Goal: Task Accomplishment & Management: Manage account settings

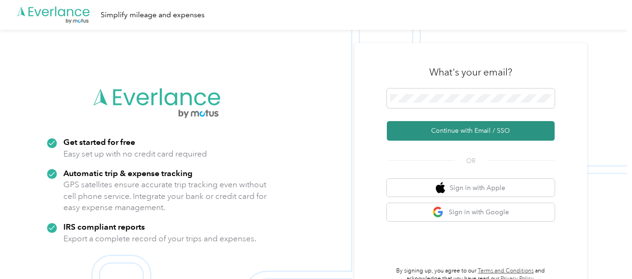
click at [463, 125] on button "Continue with Email / SSO" at bounding box center [471, 131] width 168 height 20
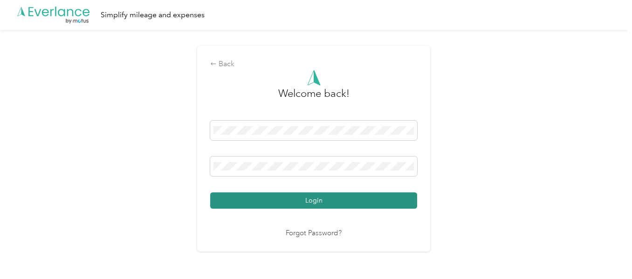
click at [320, 199] on button "Login" at bounding box center [313, 201] width 207 height 16
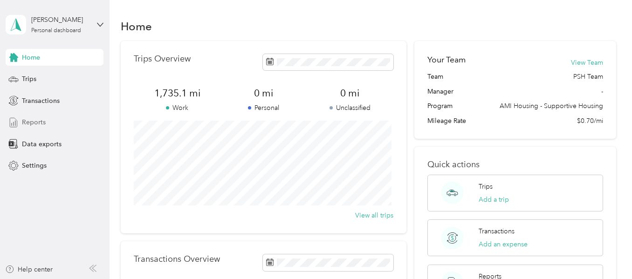
click at [44, 117] on span "Reports" at bounding box center [34, 122] width 24 height 10
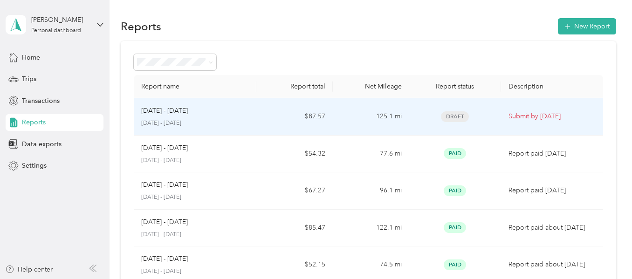
click at [245, 110] on div "[DATE] - [DATE]" at bounding box center [194, 111] width 107 height 10
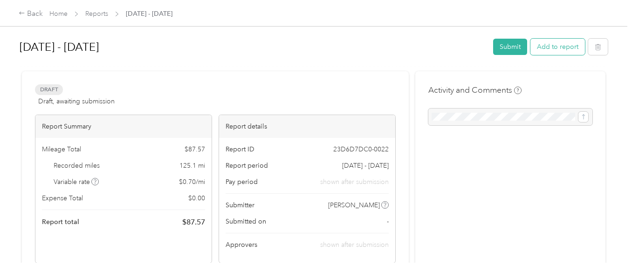
click at [545, 42] on button "Add to report" at bounding box center [557, 47] width 55 height 16
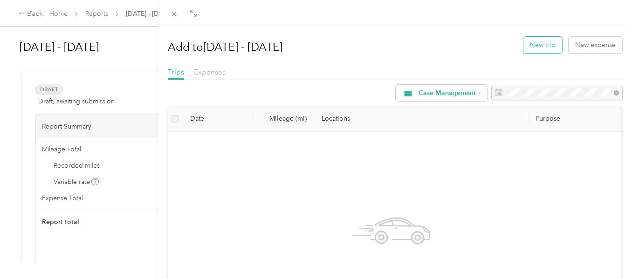
click at [537, 43] on button "New trip" at bounding box center [542, 45] width 39 height 16
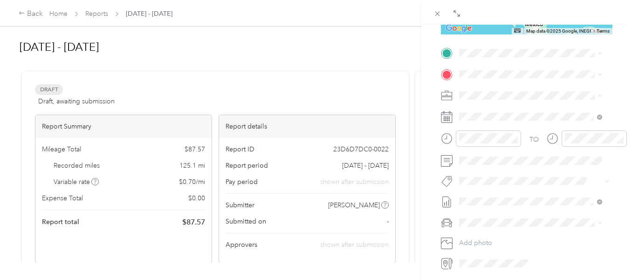
scroll to position [193, 0]
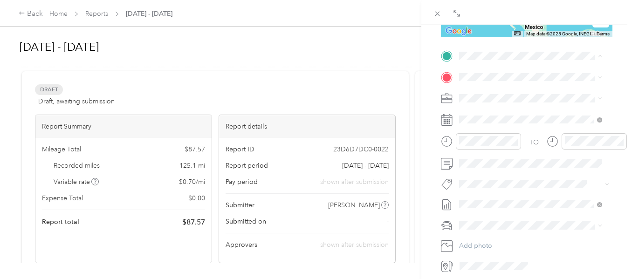
click at [537, 174] on strong "Main Street Apartments" at bounding box center [545, 169] width 73 height 8
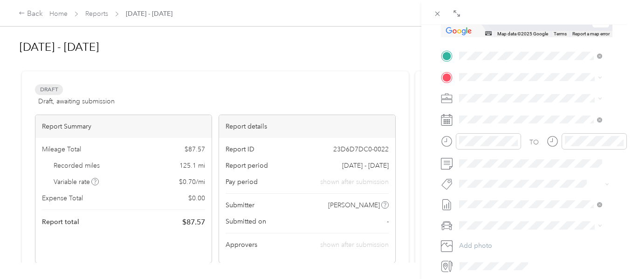
click at [528, 120] on div "TEAM Phoenix House [STREET_ADDRESS][US_STATE]" at bounding box center [528, 119] width 102 height 23
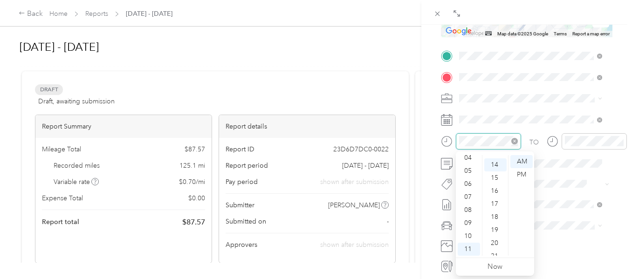
scroll to position [183, 0]
click at [467, 220] on div "09" at bounding box center [469, 223] width 22 height 13
click at [496, 162] on div "50" at bounding box center [495, 165] width 22 height 13
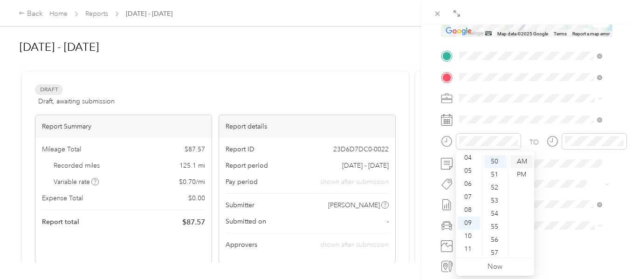
click at [519, 159] on div "AM" at bounding box center [521, 161] width 22 height 13
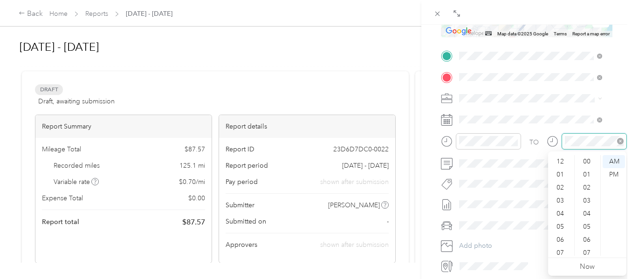
scroll to position [56, 0]
click at [559, 234] on div "10" at bounding box center [561, 236] width 22 height 13
click at [587, 179] on div "05" at bounding box center [588, 184] width 22 height 13
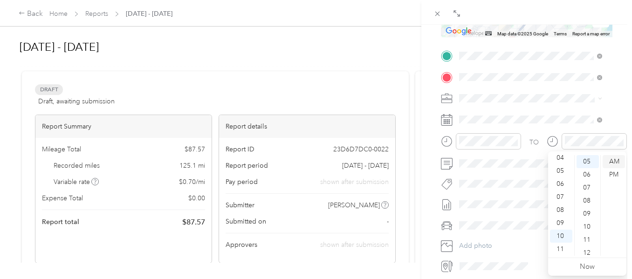
click at [616, 159] on div "AM" at bounding box center [614, 161] width 22 height 13
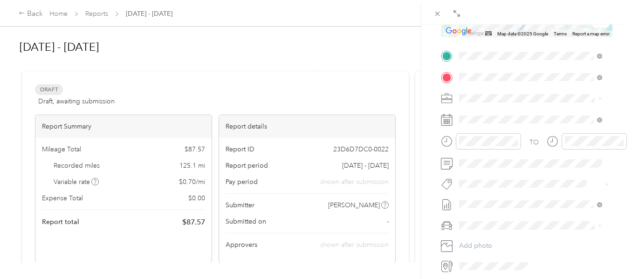
click at [496, 240] on span "Chrysler pt cruiser" at bounding box center [489, 238] width 54 height 8
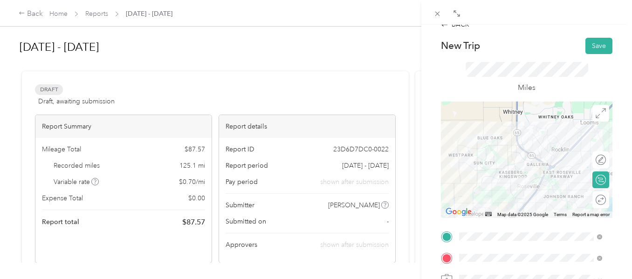
scroll to position [0, 0]
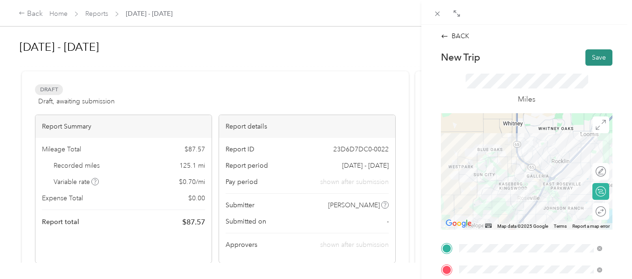
click at [590, 55] on button "Save" at bounding box center [598, 57] width 27 height 16
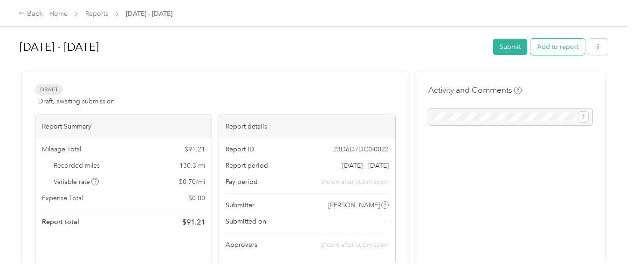
click at [552, 44] on button "Add to report" at bounding box center [557, 47] width 55 height 16
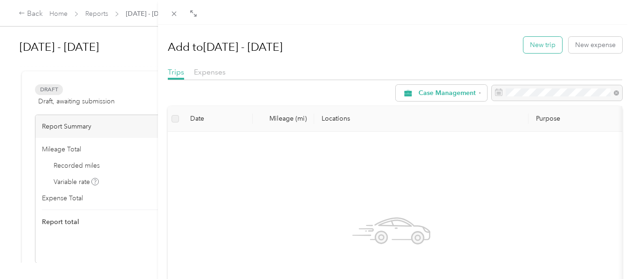
click at [541, 43] on button "New trip" at bounding box center [542, 45] width 39 height 16
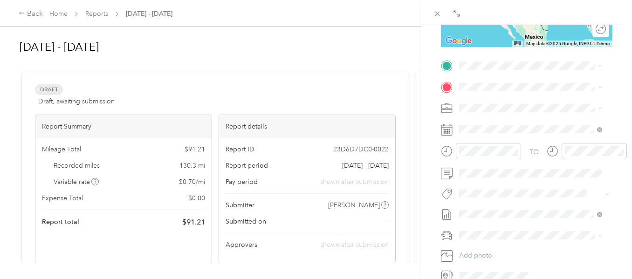
scroll to position [188, 0]
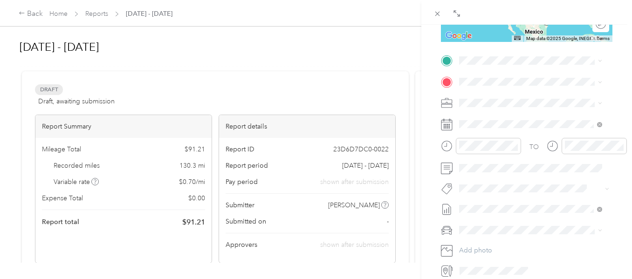
click at [536, 112] on span "[STREET_ADDRESS][US_STATE]" at bounding box center [523, 108] width 93 height 8
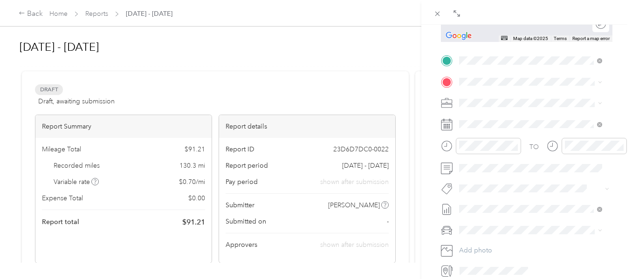
click at [515, 134] on span "[STREET_ADDRESS][US_STATE]" at bounding box center [523, 131] width 93 height 8
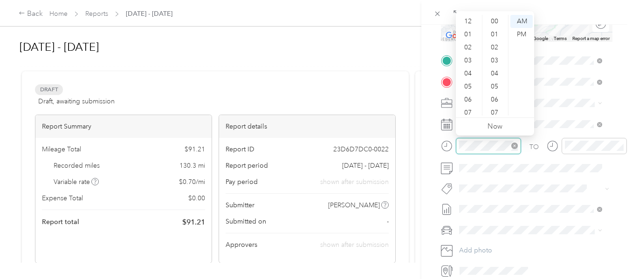
scroll to position [56, 0]
click at [467, 91] on div "10" at bounding box center [469, 95] width 22 height 13
click at [496, 43] on div "10" at bounding box center [495, 49] width 22 height 13
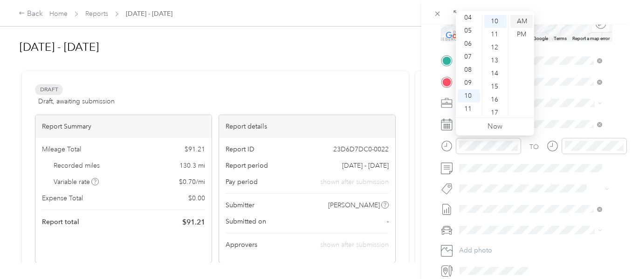
click at [518, 18] on div "AM" at bounding box center [521, 21] width 22 height 13
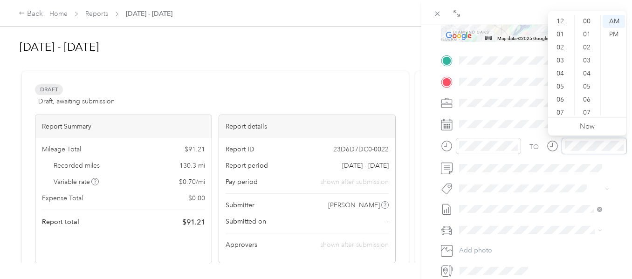
scroll to position [56, 0]
click at [561, 91] on div "10" at bounding box center [561, 95] width 22 height 13
click at [588, 29] on div "23" at bounding box center [588, 32] width 22 height 13
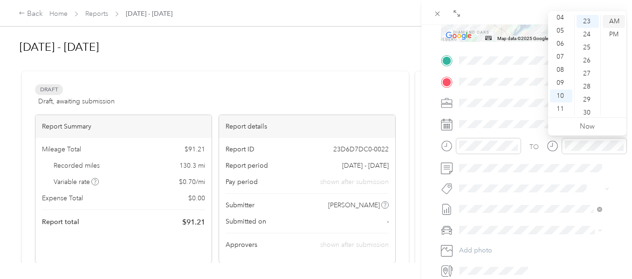
drag, startPoint x: 610, startPoint y: 16, endPoint x: 611, endPoint y: 21, distance: 4.9
click at [611, 21] on div "AM" at bounding box center [614, 21] width 22 height 13
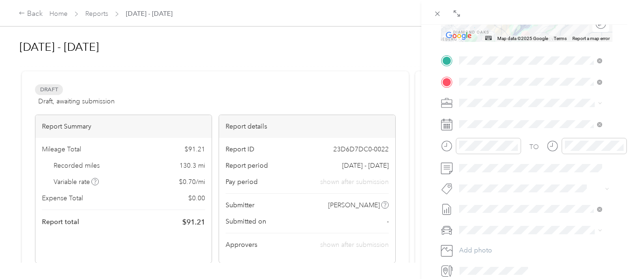
click at [484, 245] on span "Chrysler pt cruiser" at bounding box center [489, 244] width 54 height 8
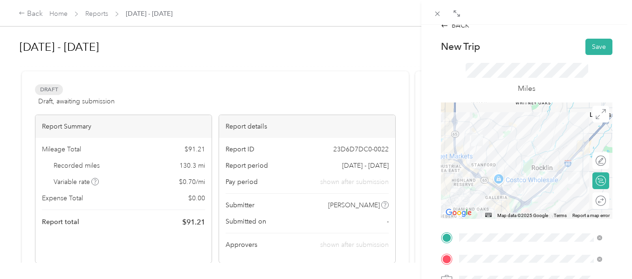
scroll to position [1, 0]
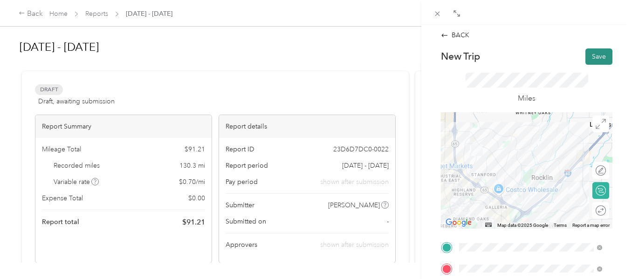
click at [592, 55] on button "Save" at bounding box center [598, 56] width 27 height 16
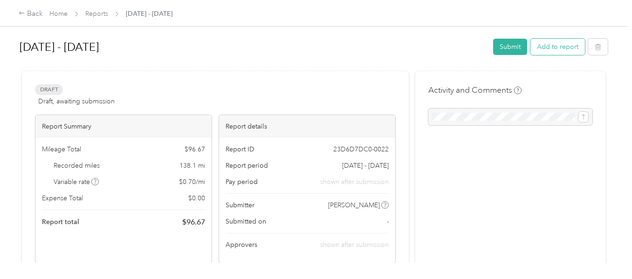
click at [554, 44] on button "Add to report" at bounding box center [557, 47] width 55 height 16
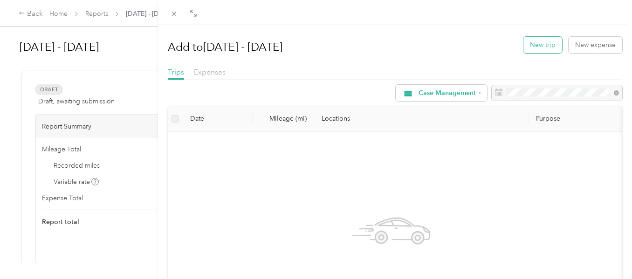
click at [523, 42] on button "New trip" at bounding box center [542, 45] width 39 height 16
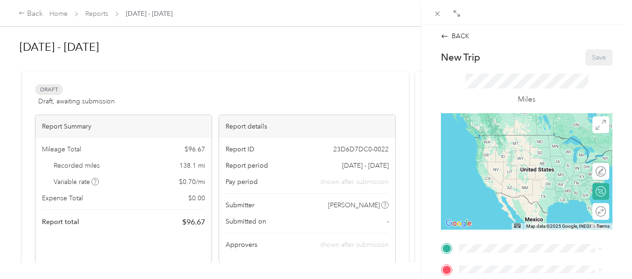
click at [348, 89] on div "BACK New Trip Save This trip cannot be edited because it is either under review…" at bounding box center [316, 139] width 632 height 279
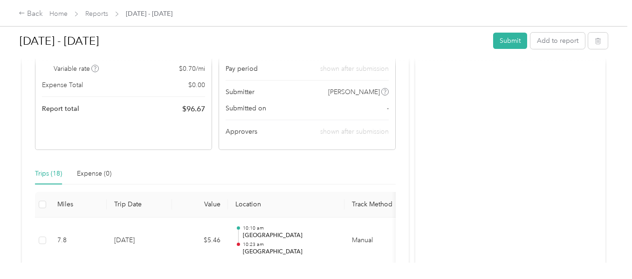
scroll to position [233, 0]
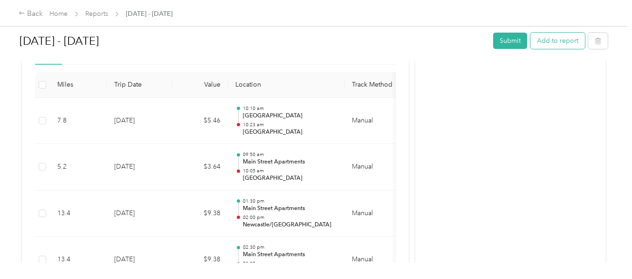
click at [551, 40] on button "Add to report" at bounding box center [557, 41] width 55 height 16
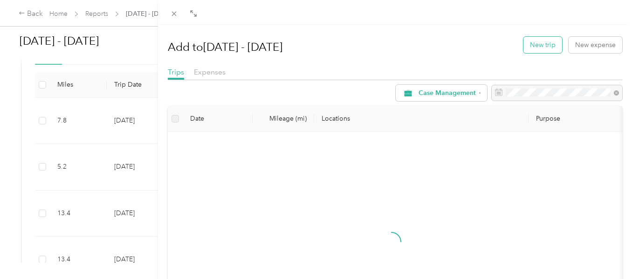
click at [540, 41] on button "New trip" at bounding box center [542, 45] width 39 height 16
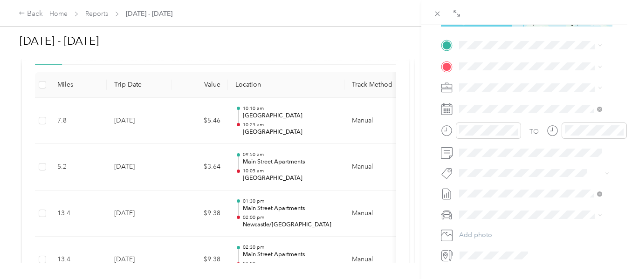
scroll to position [202, 0]
click at [525, 93] on span "[STREET_ADDRESS][US_STATE]" at bounding box center [523, 97] width 93 height 8
click at [522, 119] on div "TEAM Meadow Manor [STREET_ADDRESS][US_STATE]" at bounding box center [528, 111] width 102 height 23
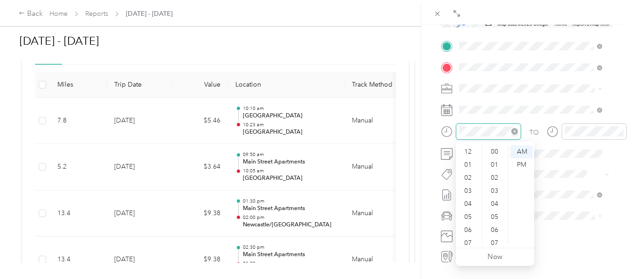
scroll to position [56, 0]
click at [470, 225] on div "10" at bounding box center [469, 226] width 22 height 13
click at [494, 189] on div "27" at bounding box center [495, 189] width 22 height 13
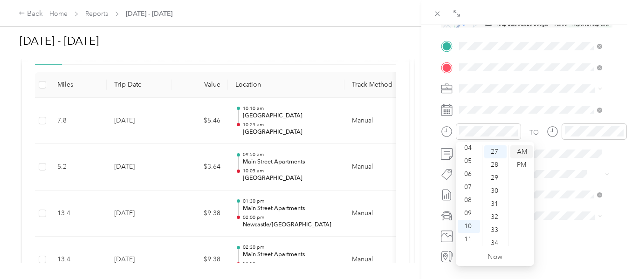
click at [522, 150] on div "AM" at bounding box center [521, 151] width 22 height 13
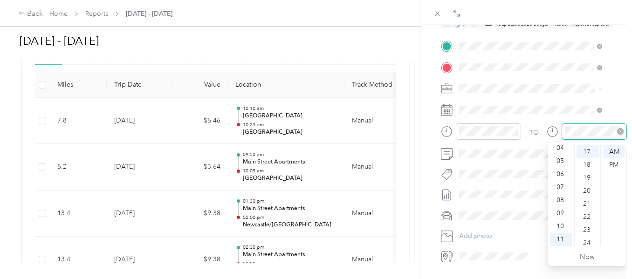
scroll to position [222, 0]
click at [560, 222] on div "10" at bounding box center [561, 226] width 22 height 13
click at [587, 148] on div "42" at bounding box center [588, 151] width 22 height 13
click at [615, 147] on div "AM" at bounding box center [614, 151] width 22 height 13
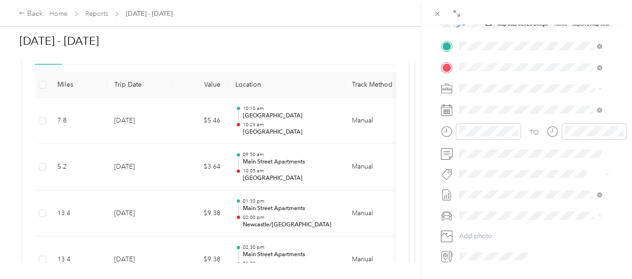
click at [476, 227] on div "Chrysler pt cruiser" at bounding box center [530, 228] width 137 height 10
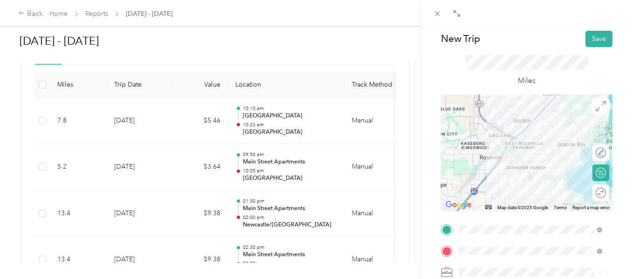
scroll to position [13, 0]
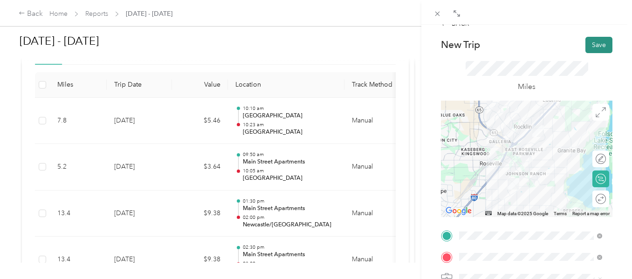
click at [592, 44] on button "Save" at bounding box center [598, 45] width 27 height 16
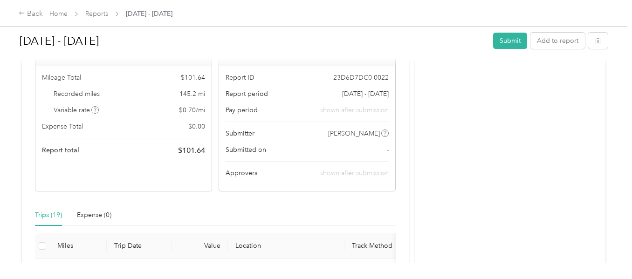
scroll to position [186, 0]
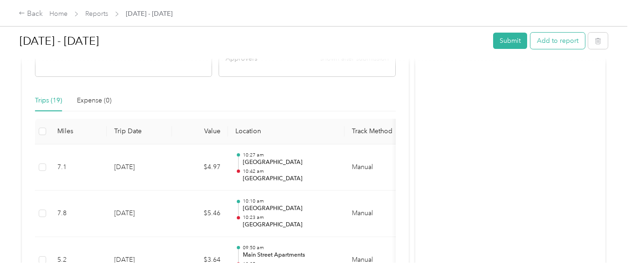
click at [553, 41] on button "Add to report" at bounding box center [557, 41] width 55 height 16
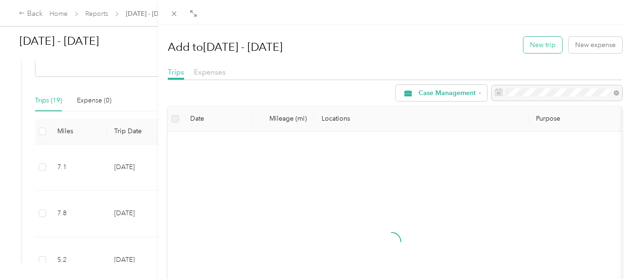
click at [539, 42] on button "New trip" at bounding box center [542, 45] width 39 height 16
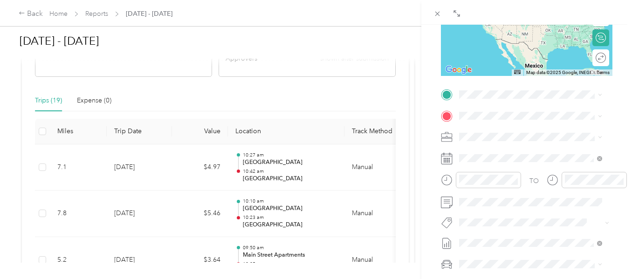
scroll to position [174, 0]
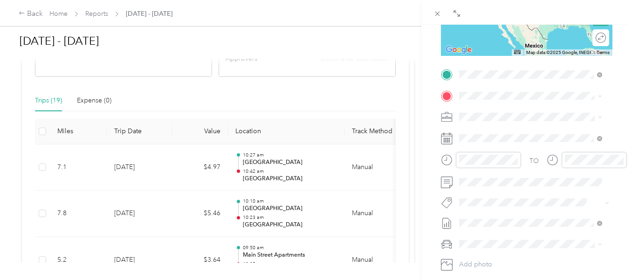
click at [516, 119] on div "TEAM Meadow Manor [STREET_ADDRESS][US_STATE]" at bounding box center [528, 118] width 102 height 23
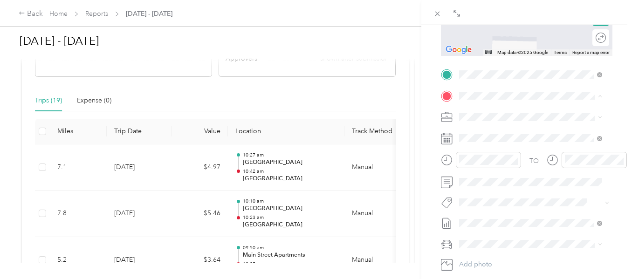
click at [548, 215] on div "TEAM Main Street Apartments" at bounding box center [529, 210] width 105 height 12
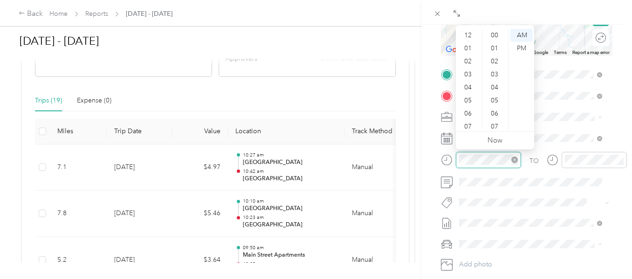
scroll to position [56, 0]
click at [468, 106] on div "10" at bounding box center [469, 109] width 22 height 13
click at [494, 103] on div "46" at bounding box center [495, 108] width 22 height 13
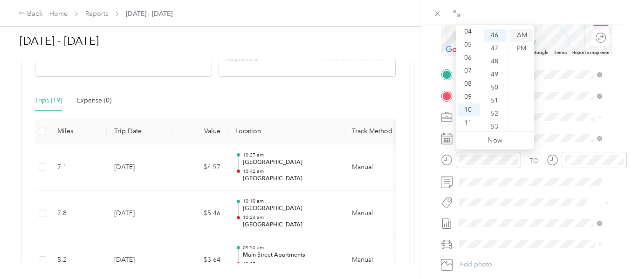
click at [524, 30] on div "AM" at bounding box center [521, 35] width 22 height 13
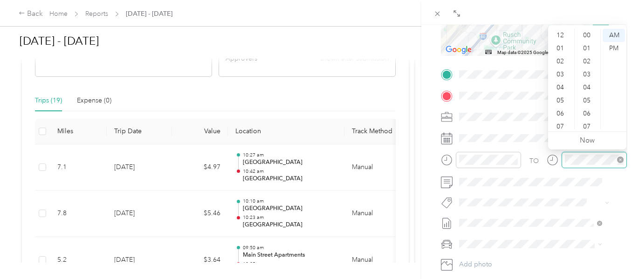
scroll to position [56, 0]
click at [563, 122] on div "11" at bounding box center [561, 123] width 22 height 13
click at [588, 36] on div "05" at bounding box center [588, 39] width 22 height 13
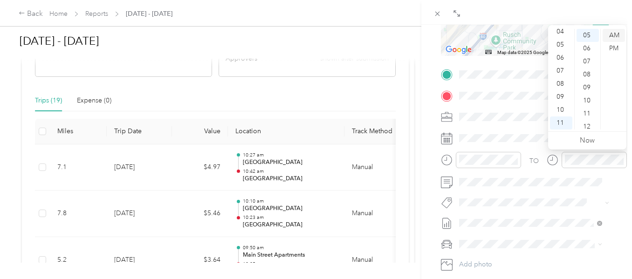
click at [615, 30] on div "AM" at bounding box center [614, 35] width 22 height 13
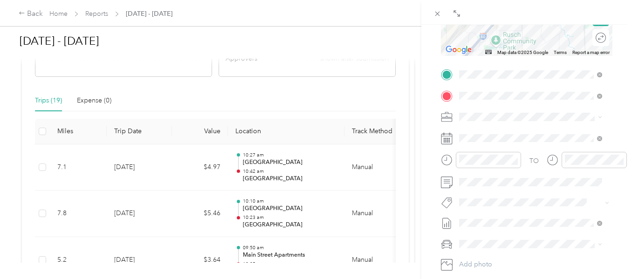
click at [496, 259] on span "Chrysler pt cruiser" at bounding box center [489, 261] width 54 height 8
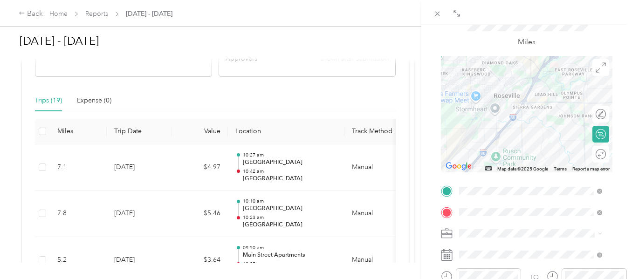
scroll to position [0, 0]
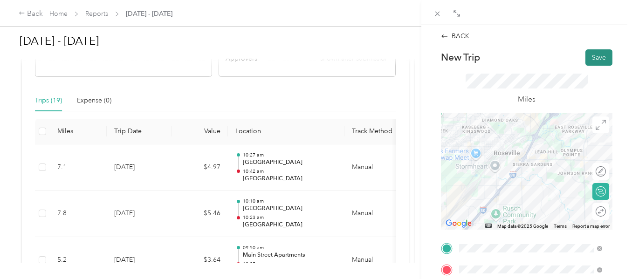
click at [593, 55] on button "Save" at bounding box center [598, 57] width 27 height 16
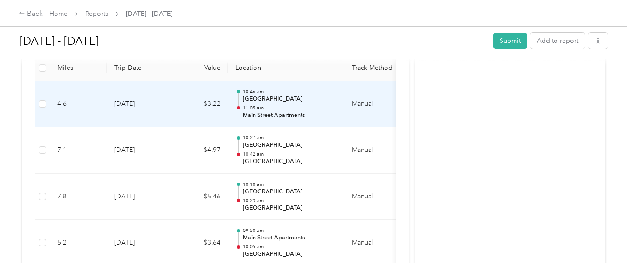
scroll to position [233, 0]
